Goal: Task Accomplishment & Management: Manage account settings

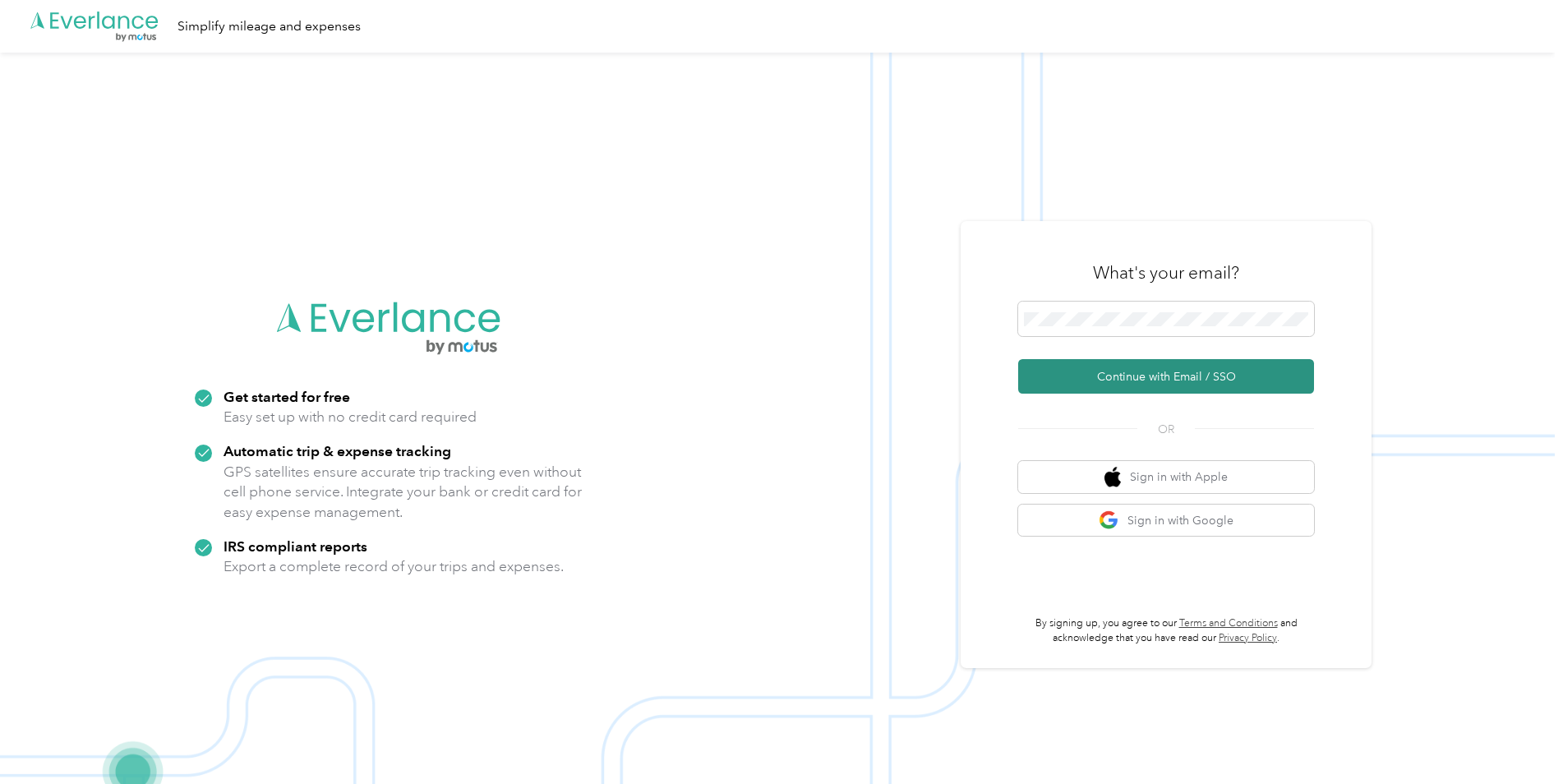
click at [1098, 375] on button "Continue with Email / SSO" at bounding box center [1166, 376] width 296 height 35
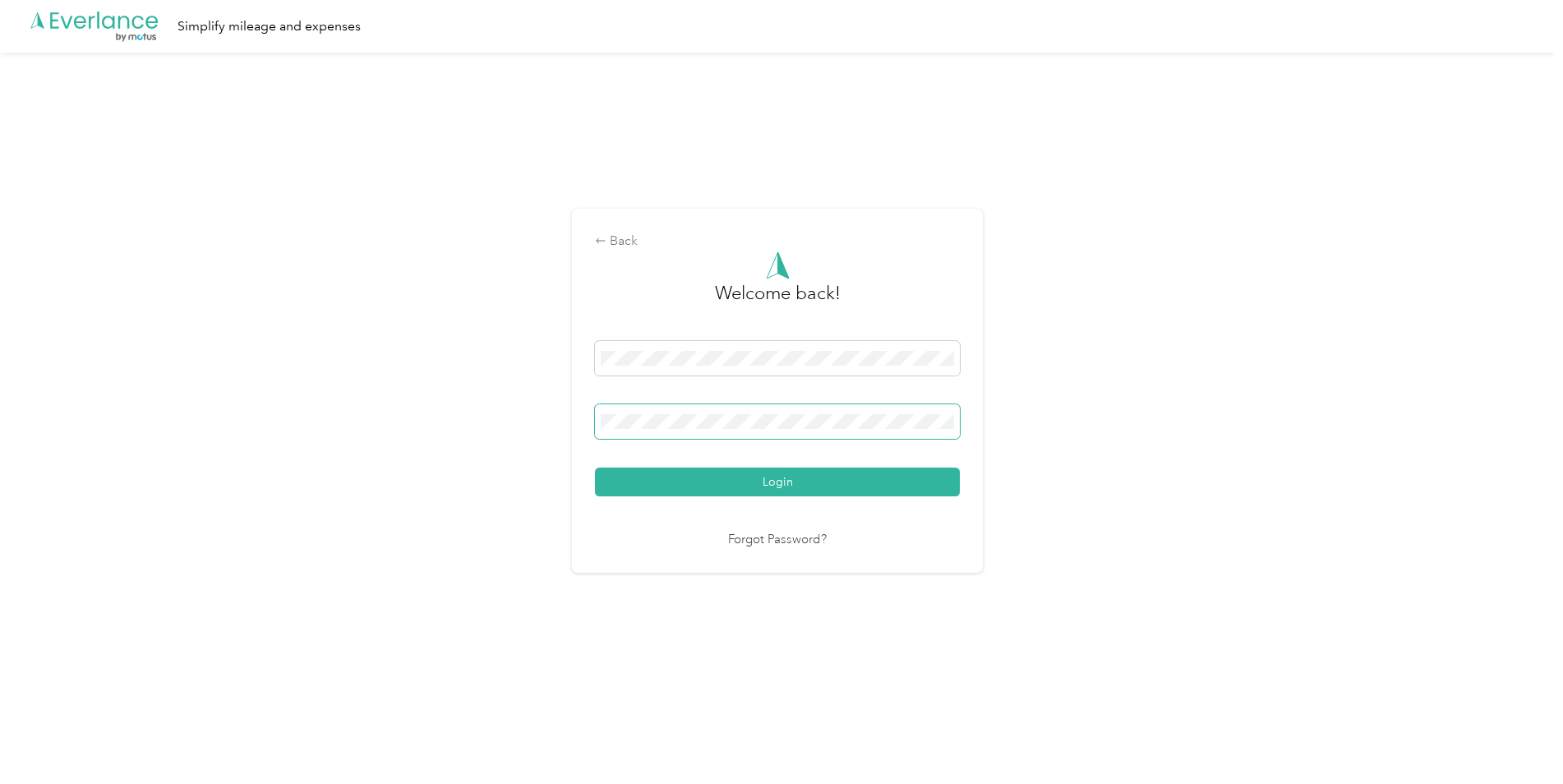
click at [595, 467] on button "Login" at bounding box center [778, 482] width 365 height 29
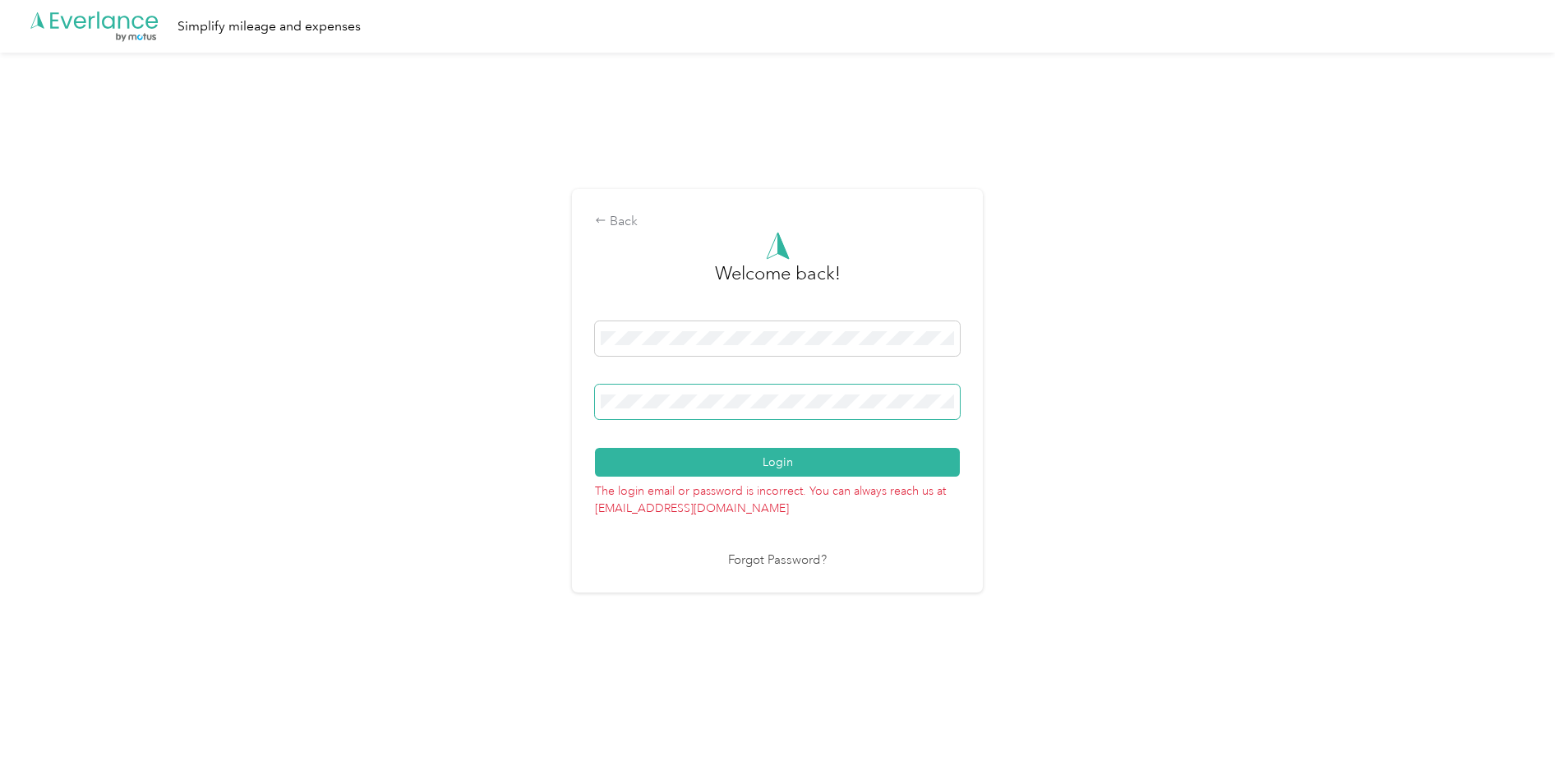
click at [595, 448] on button "Login" at bounding box center [778, 462] width 365 height 29
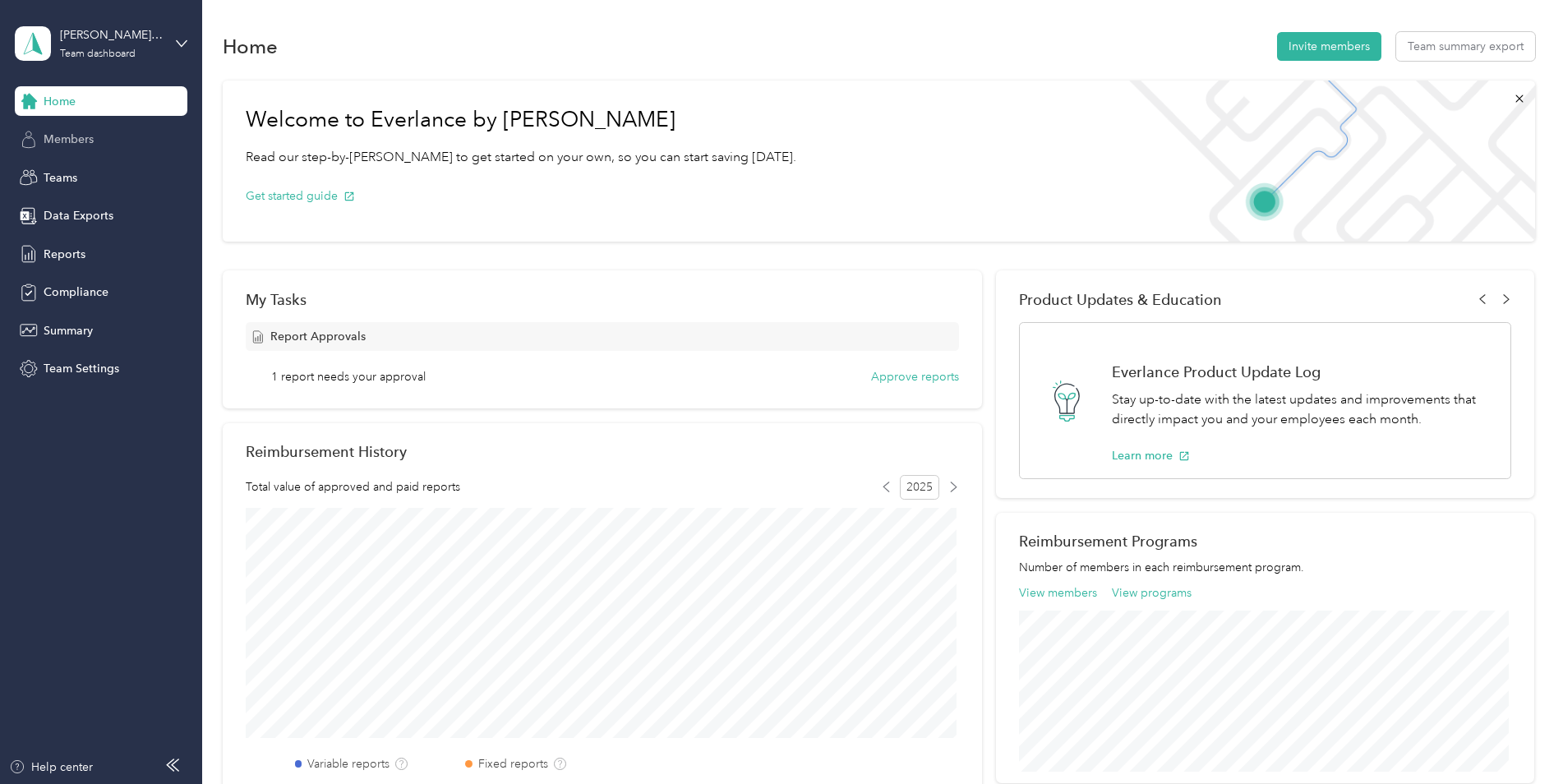
click at [81, 142] on span "Members" at bounding box center [69, 139] width 50 height 17
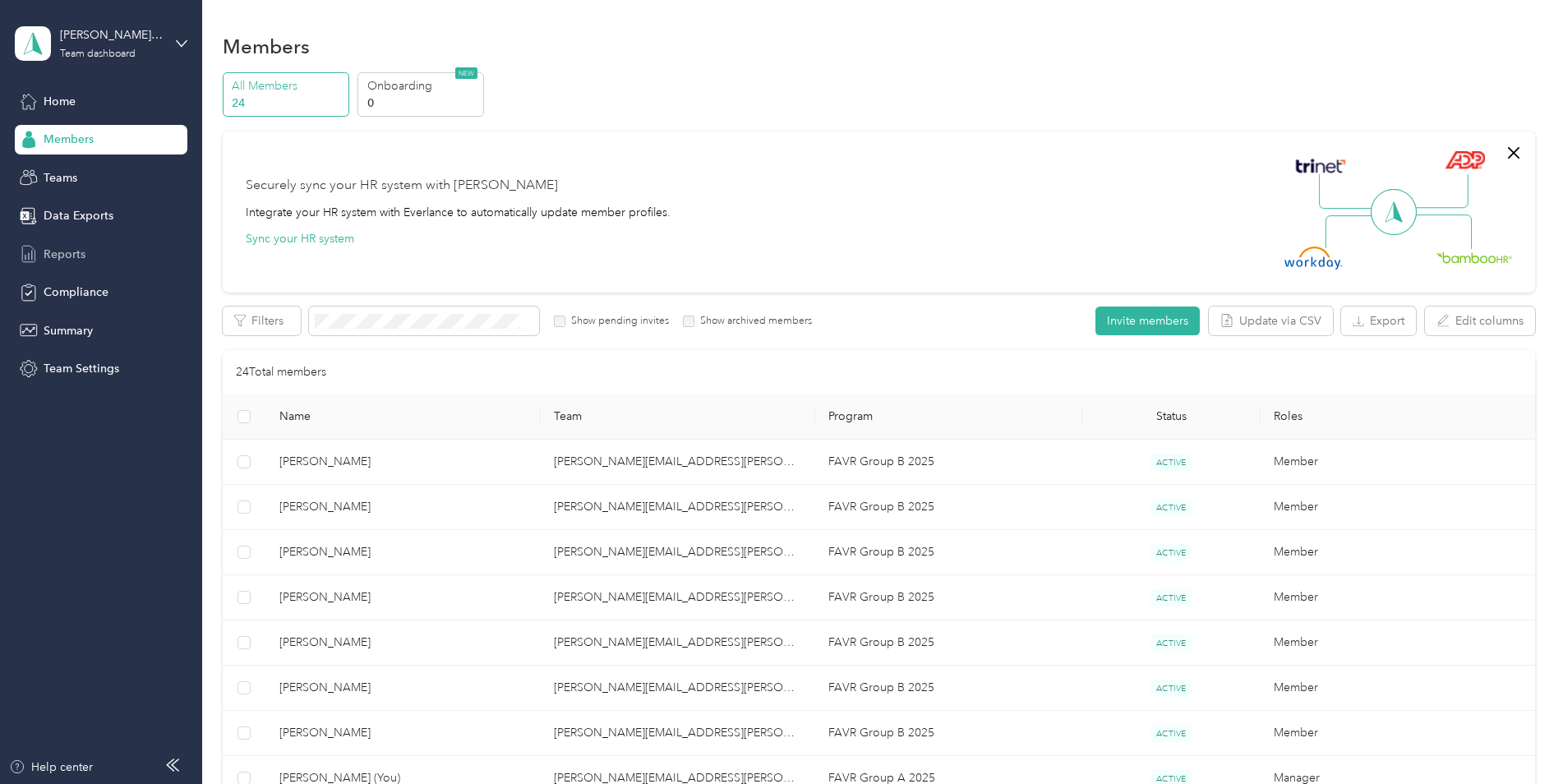
click at [83, 253] on span "Reports" at bounding box center [65, 254] width 42 height 17
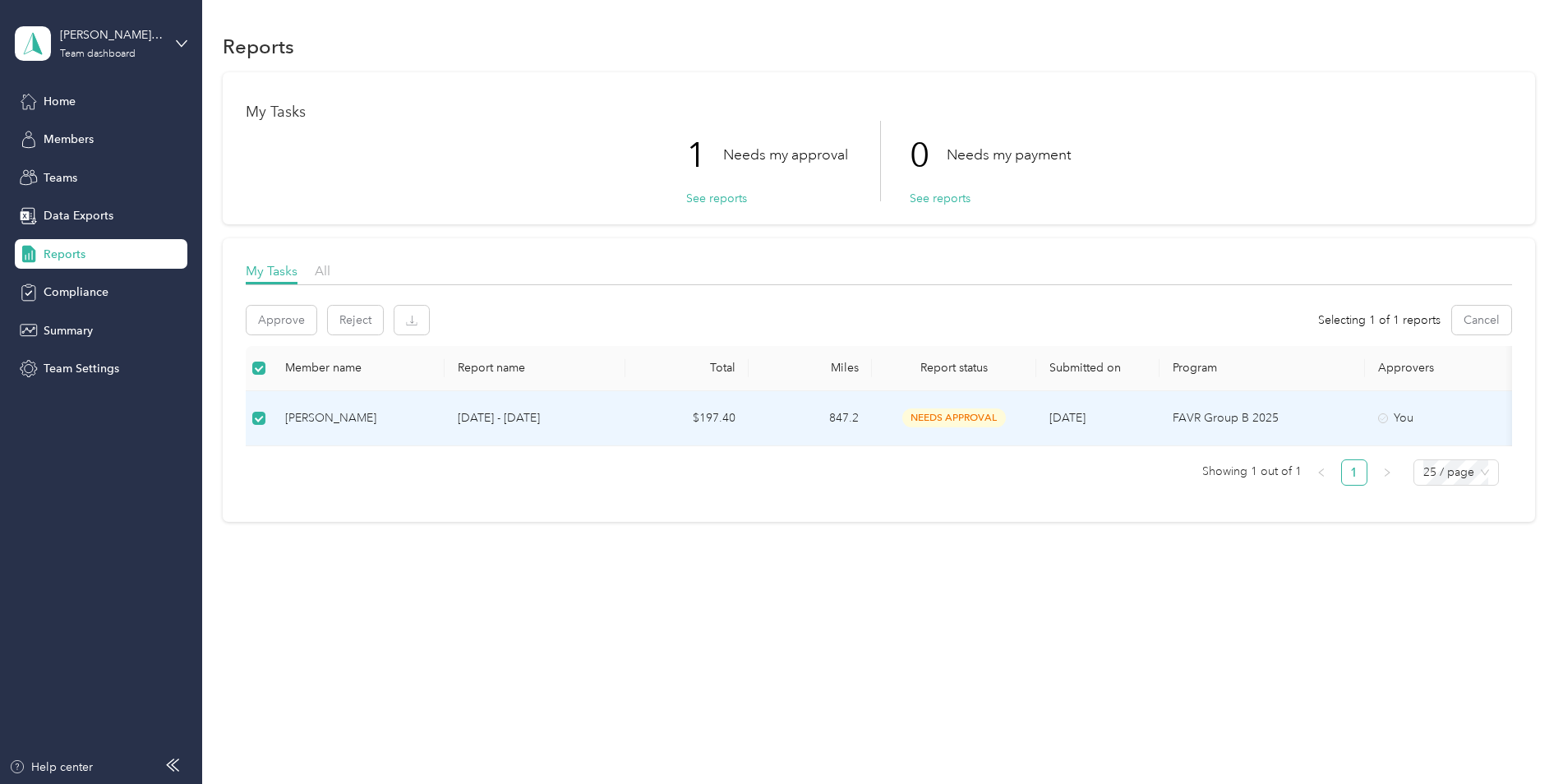
click at [755, 419] on td "847.2" at bounding box center [810, 419] width 124 height 55
click at [326, 423] on div "[PERSON_NAME]" at bounding box center [358, 419] width 146 height 18
click at [349, 415] on div "[PERSON_NAME]" at bounding box center [358, 419] width 146 height 18
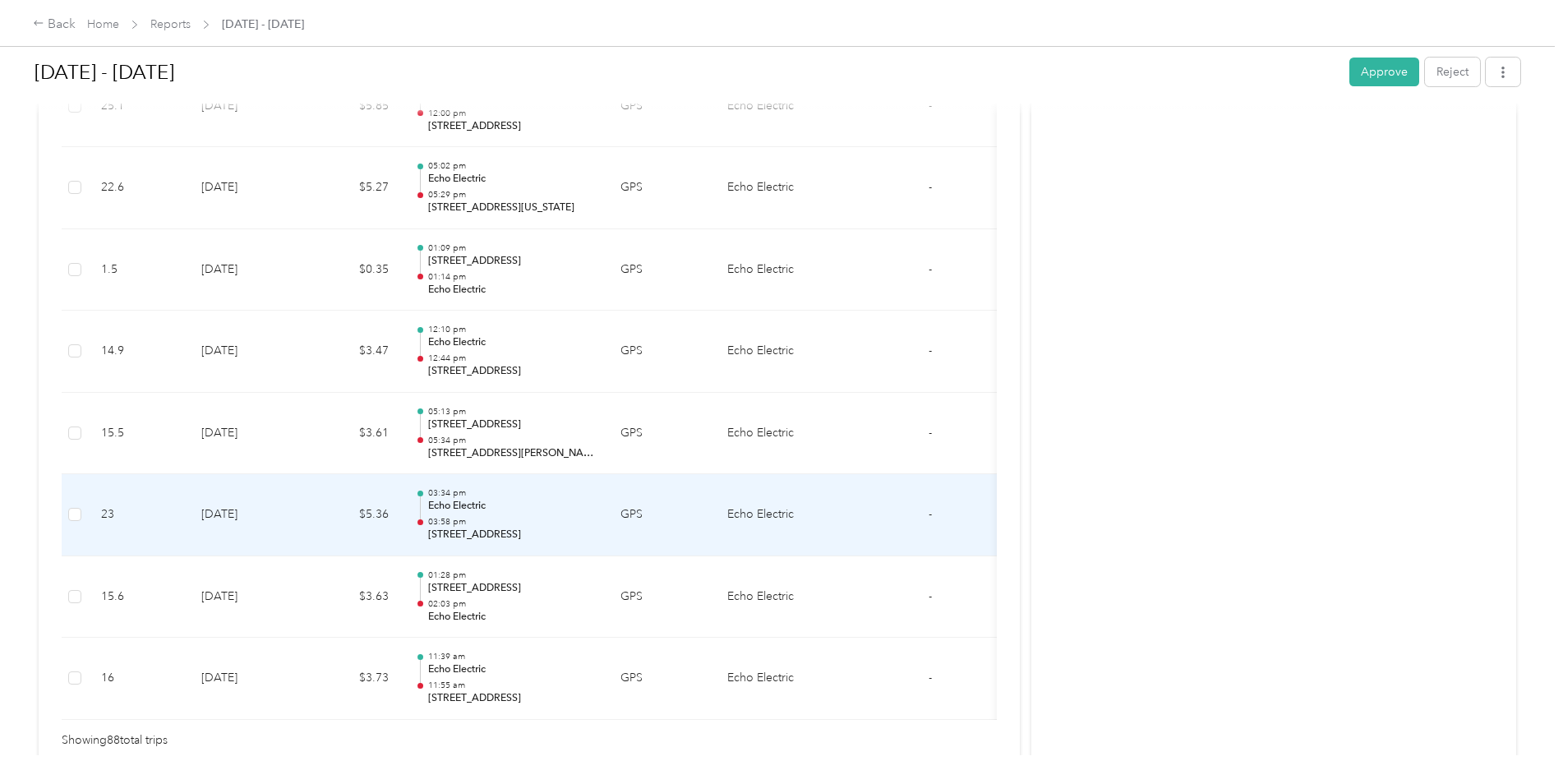
scroll to position [7207, 0]
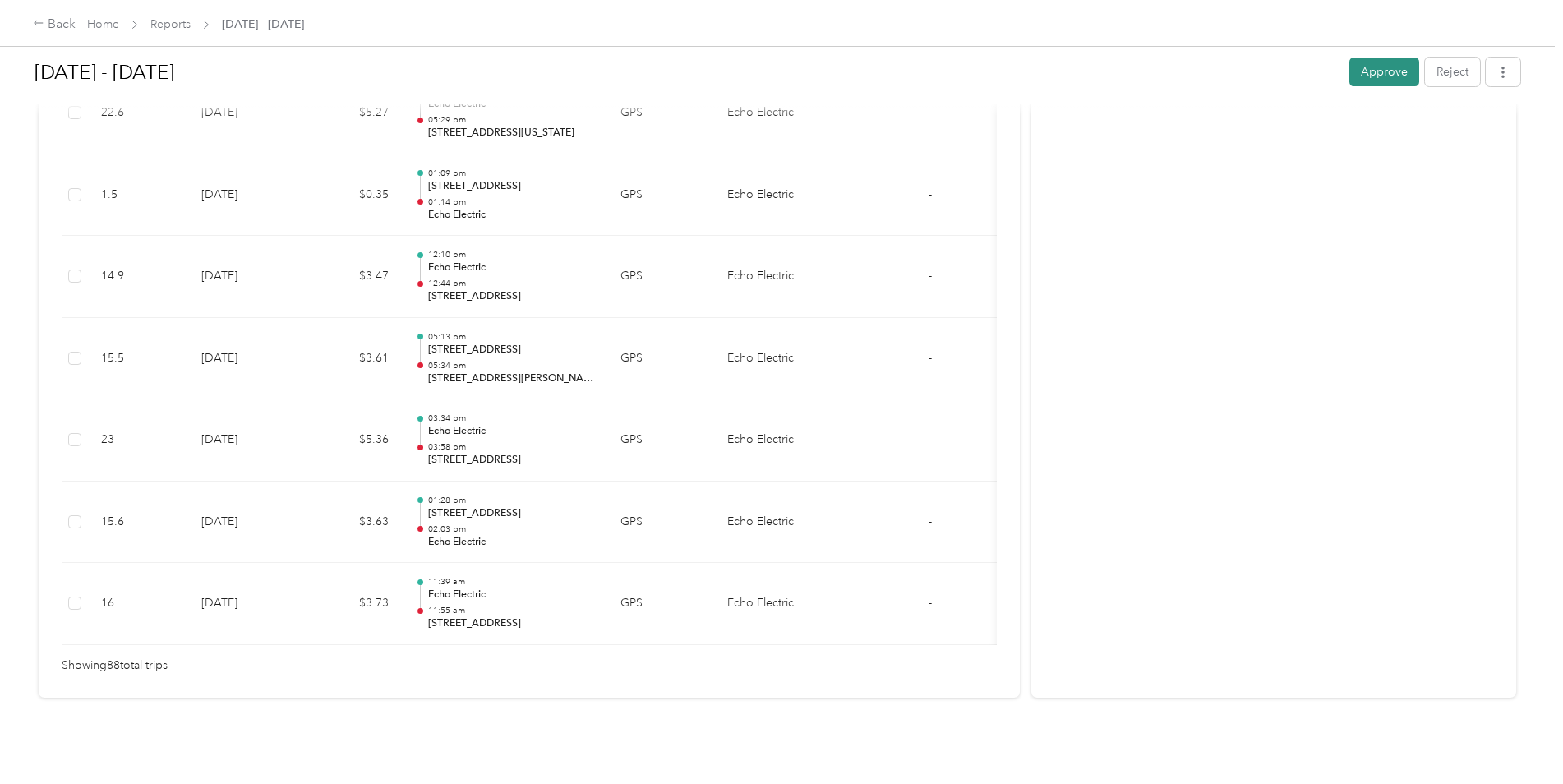
click at [1376, 80] on button "Approve" at bounding box center [1385, 71] width 70 height 29
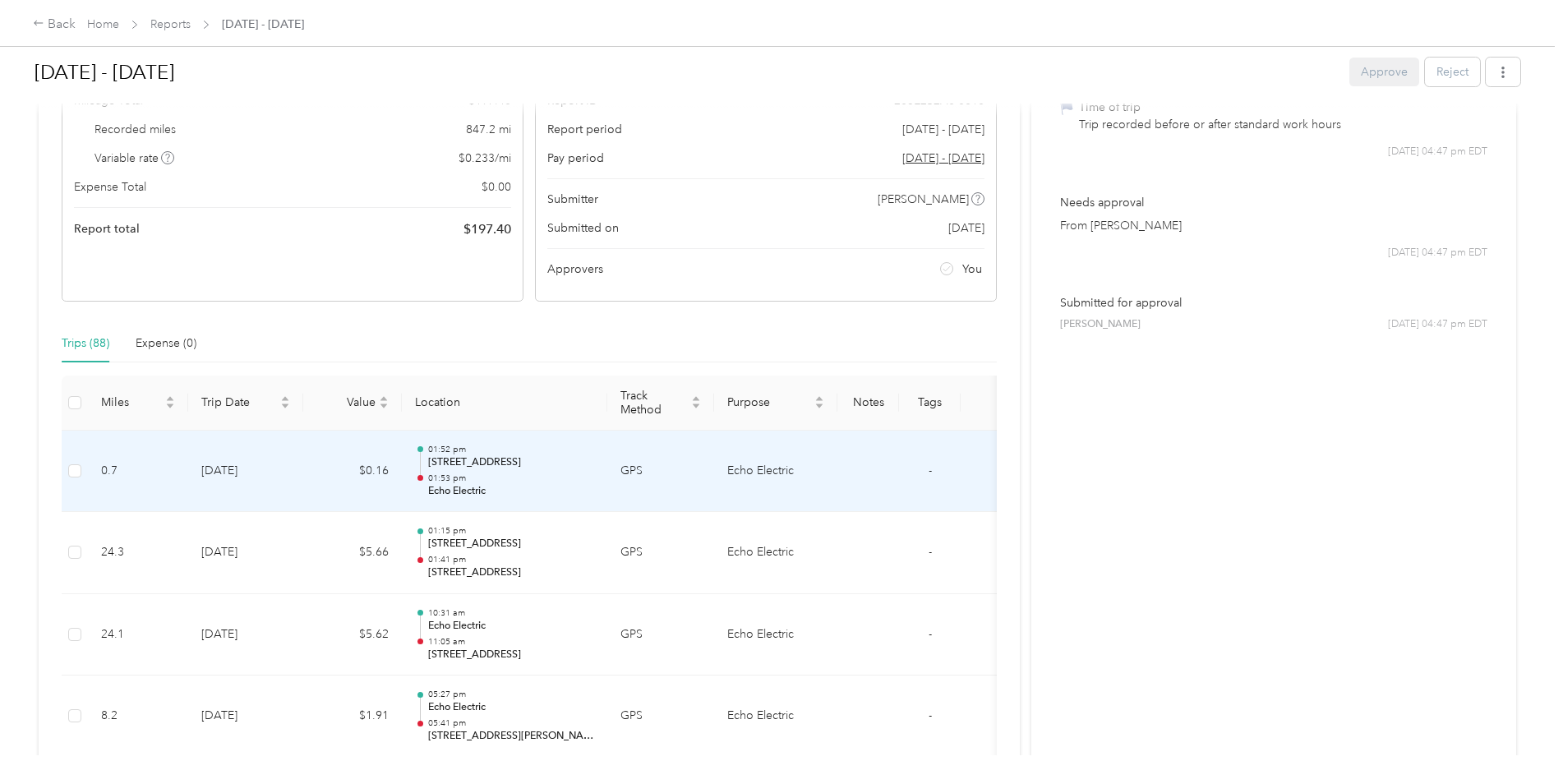
scroll to position [0, 0]
